Goal: Information Seeking & Learning: Learn about a topic

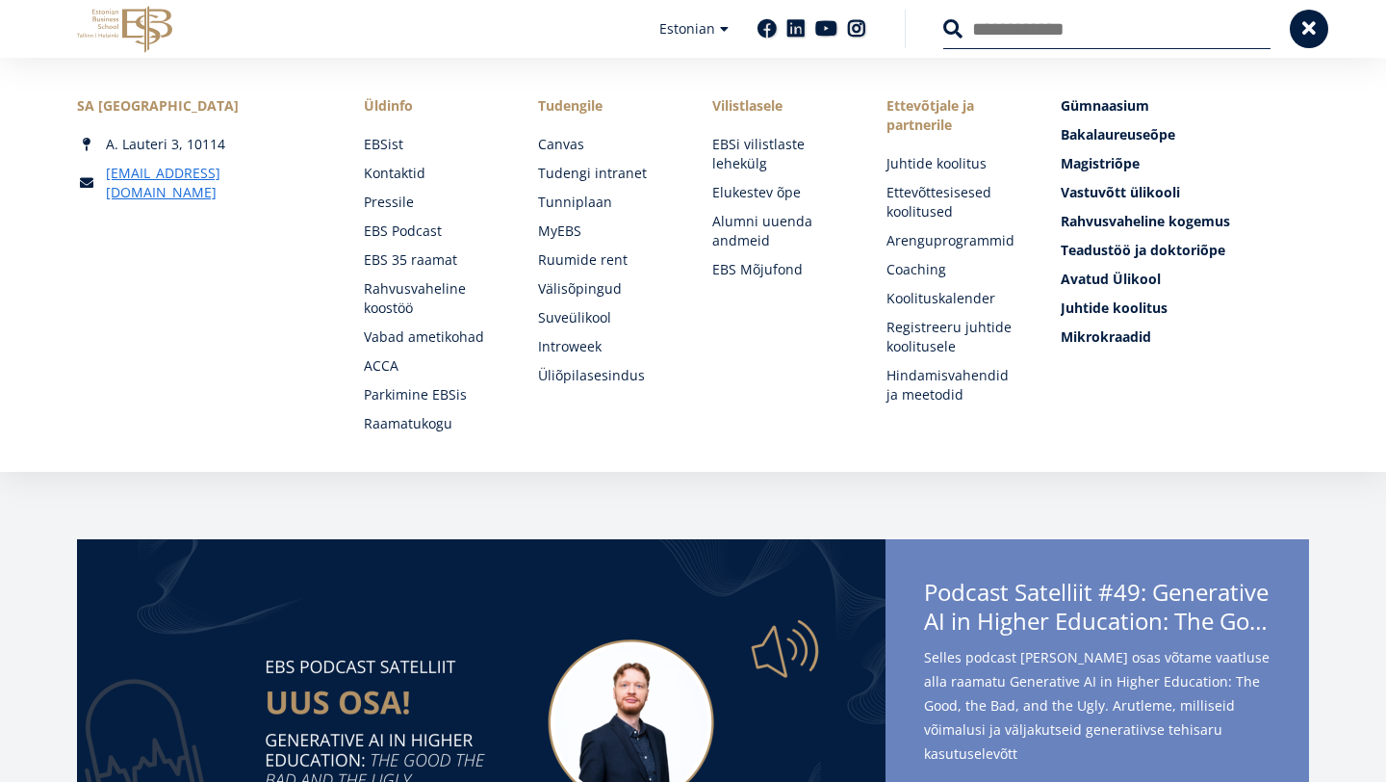
click at [405, 423] on link "Raamatukogu" at bounding box center [432, 423] width 136 height 19
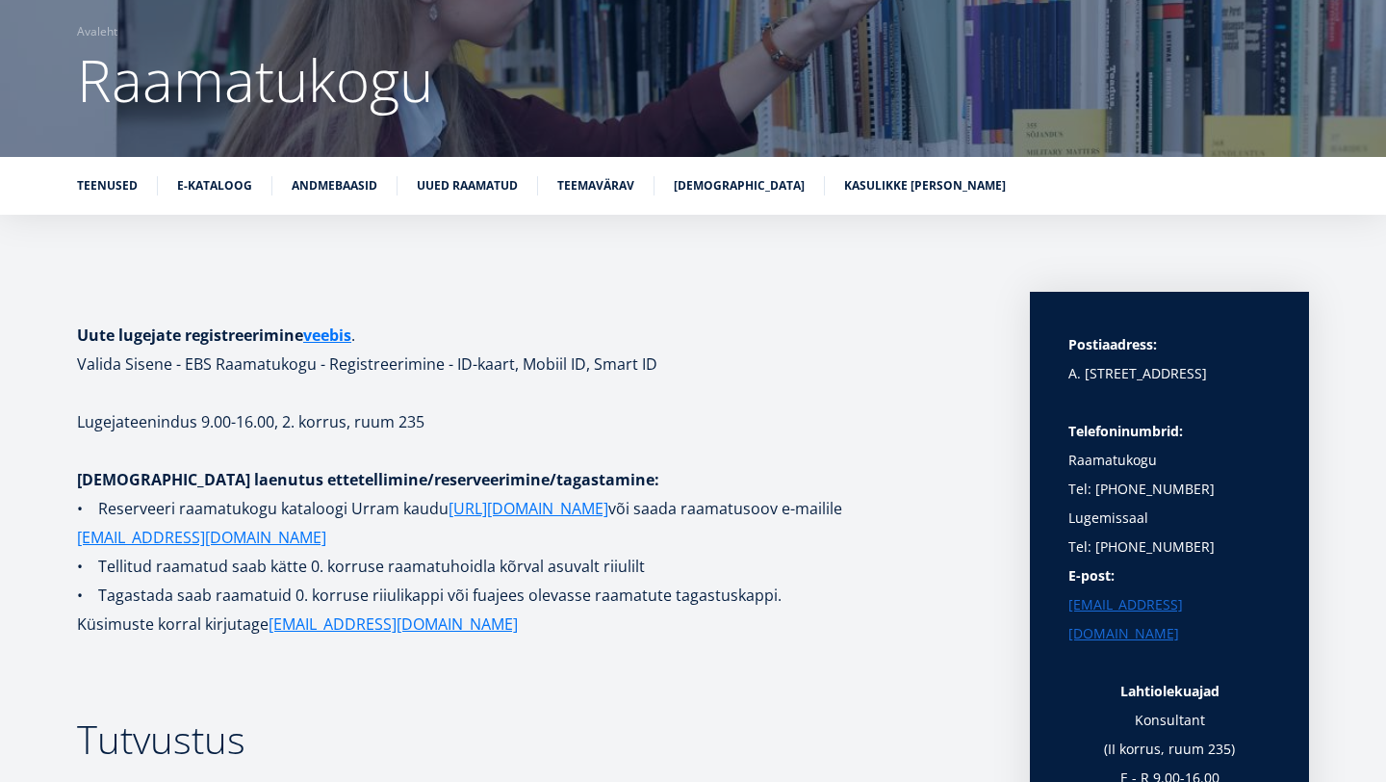
scroll to position [147, 0]
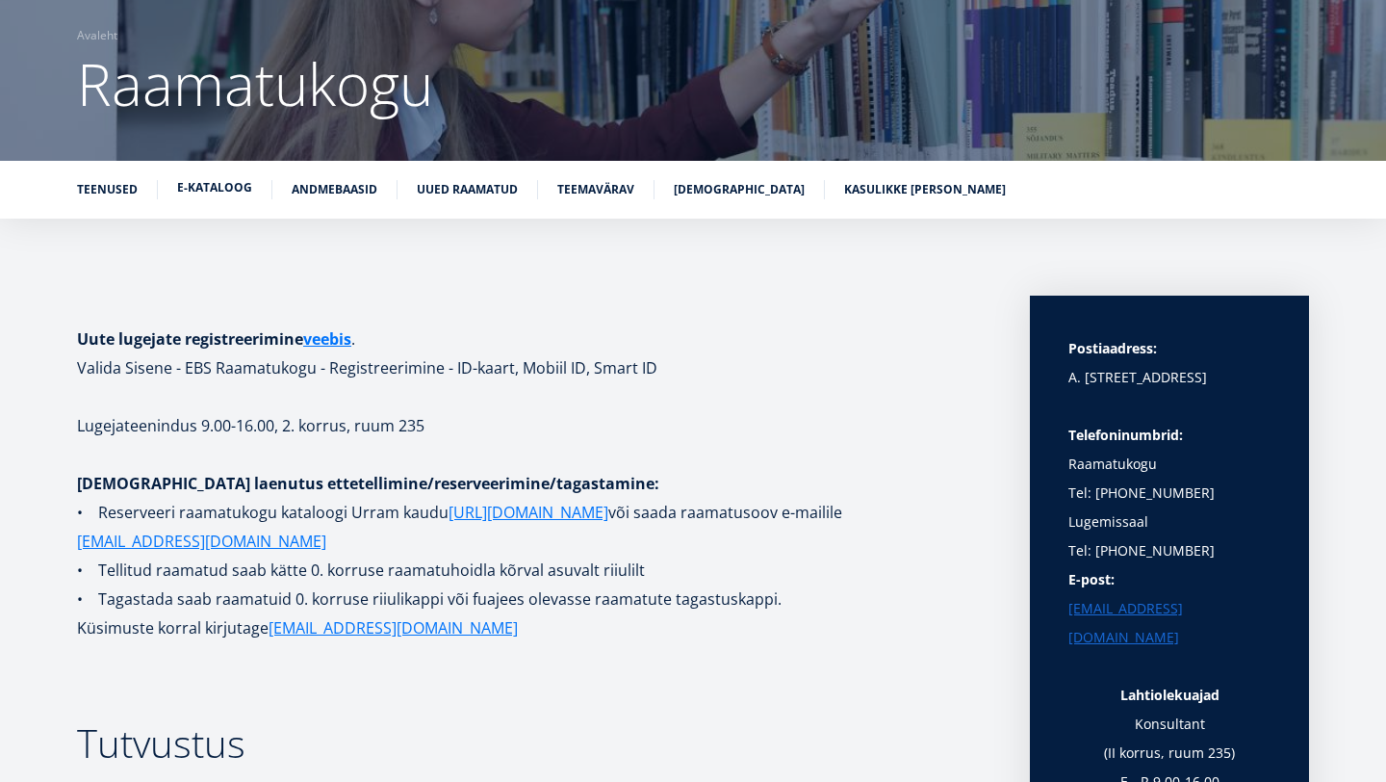
click at [193, 190] on link "E-kataloog" at bounding box center [214, 187] width 75 height 19
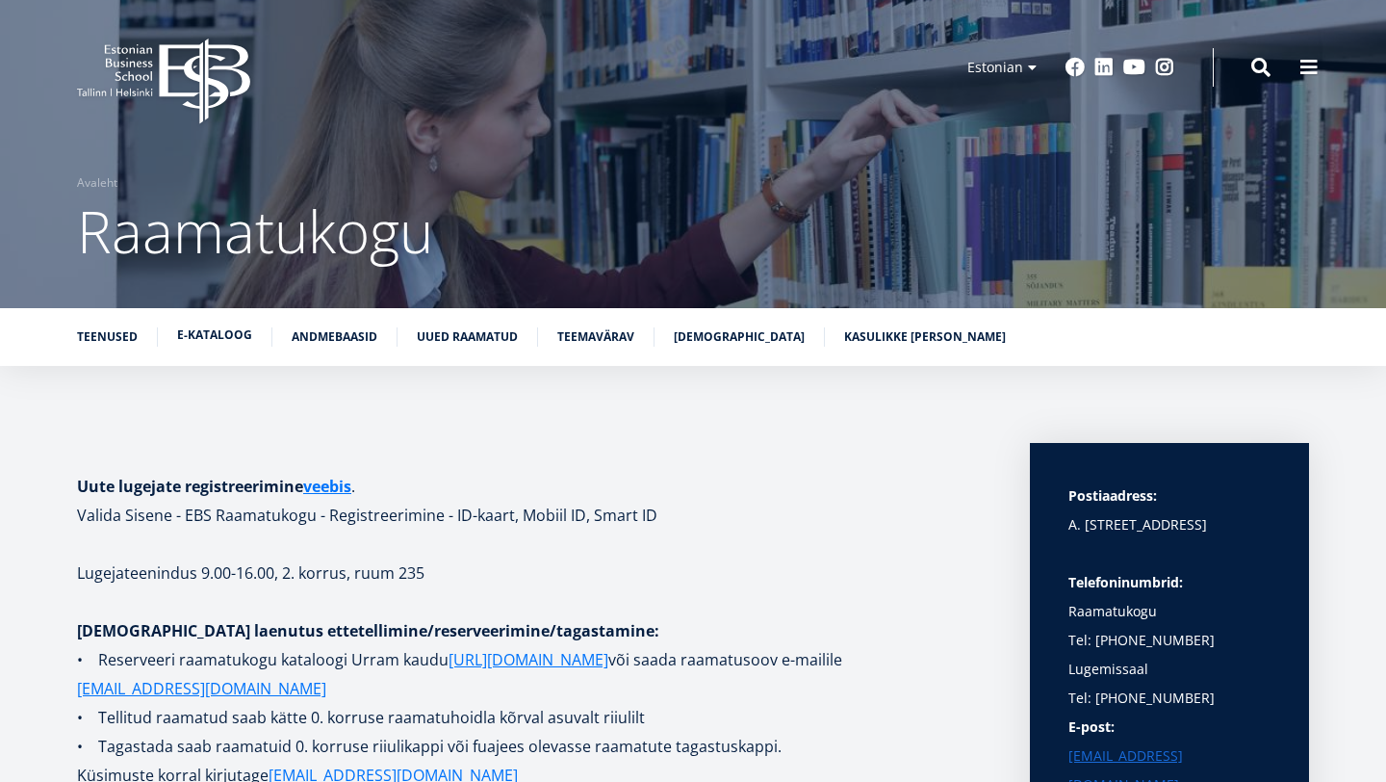
click at [219, 335] on link "E-kataloog" at bounding box center [214, 334] width 75 height 19
click at [322, 341] on link "Andmebaasid" at bounding box center [335, 334] width 86 height 19
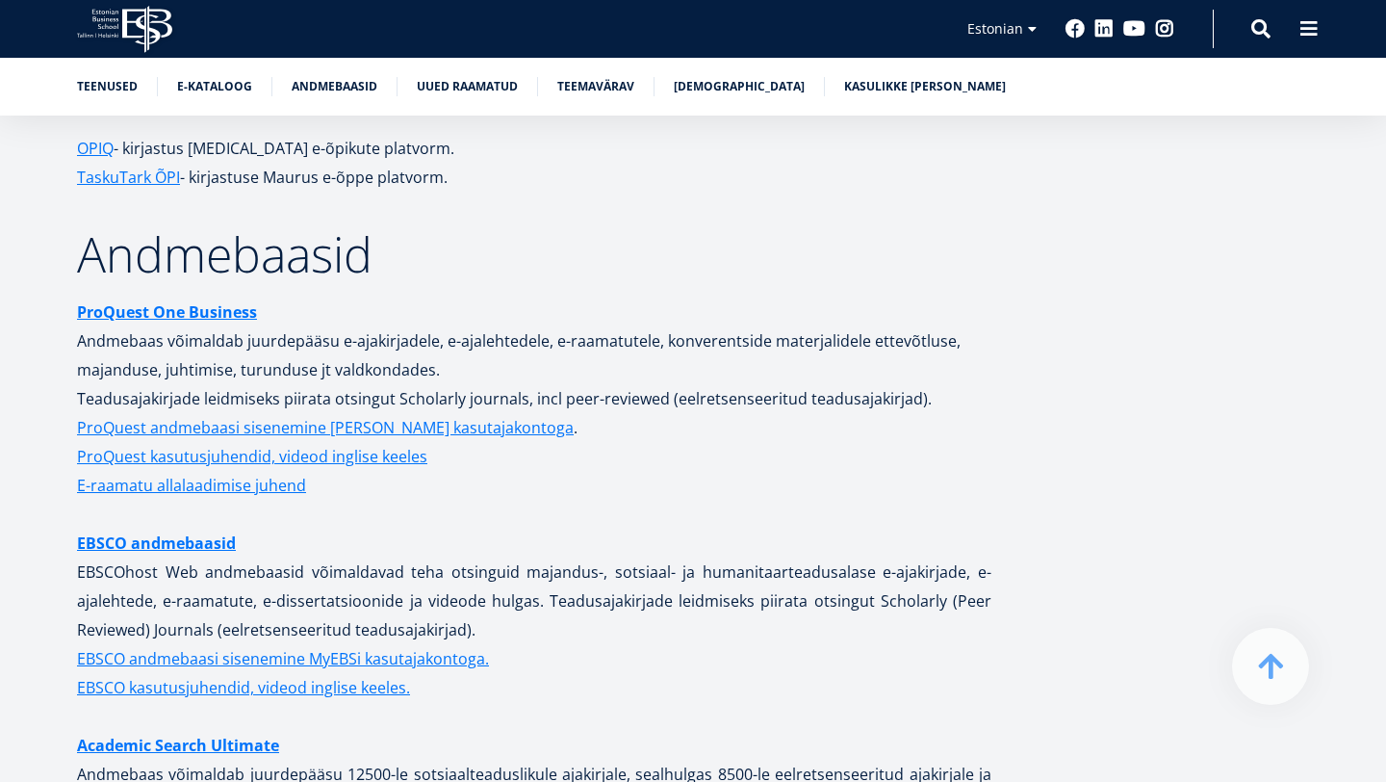
scroll to position [3615, 0]
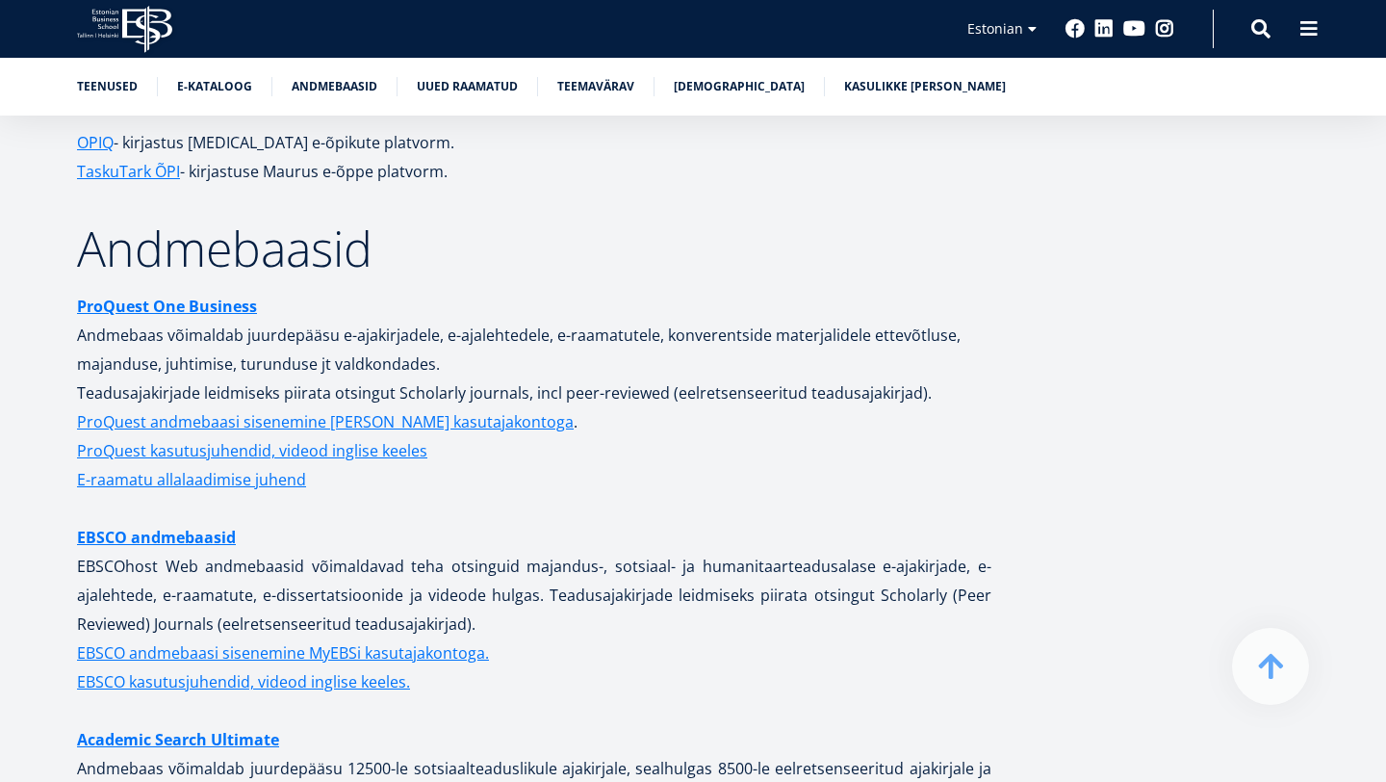
click at [215, 523] on link "EBSCO andmebaasid" at bounding box center [156, 537] width 159 height 29
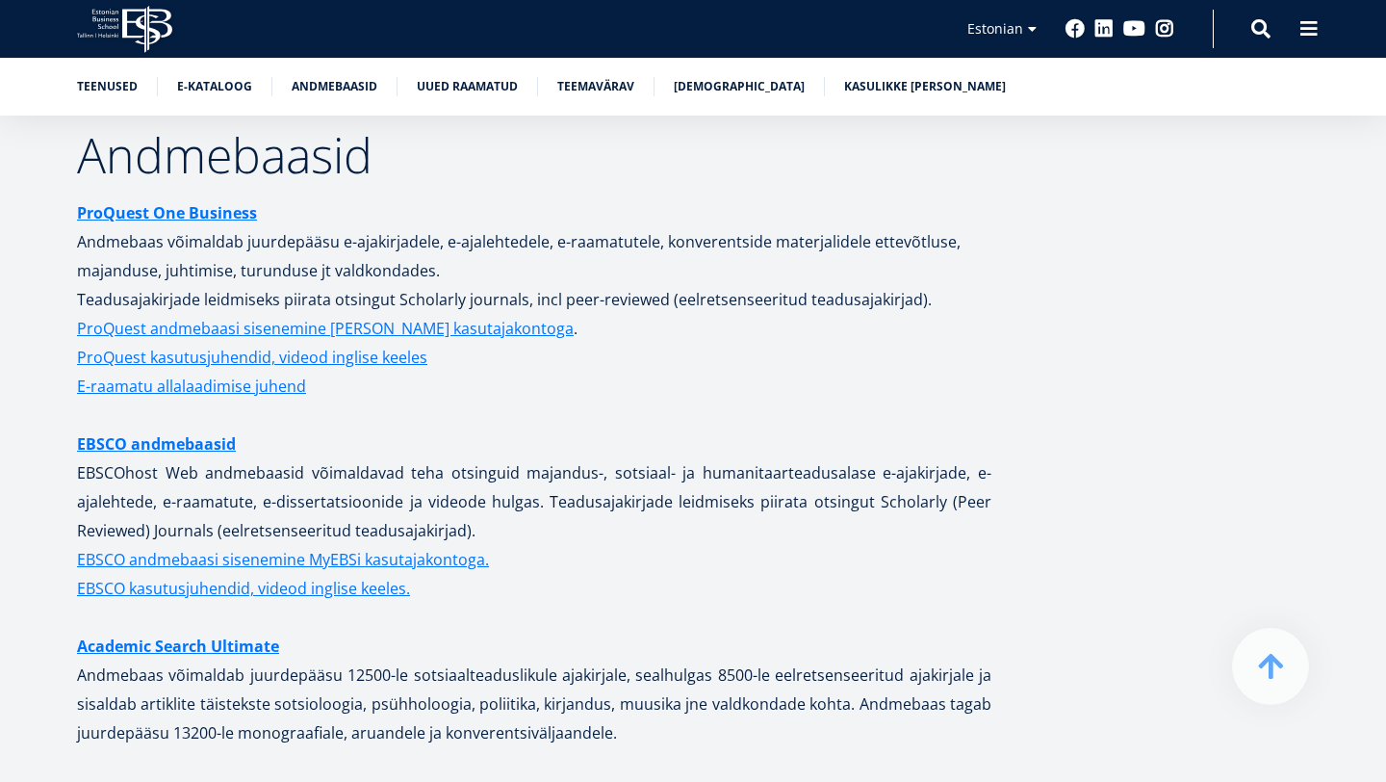
scroll to position [3650, 0]
